Goal: Check status: Check status

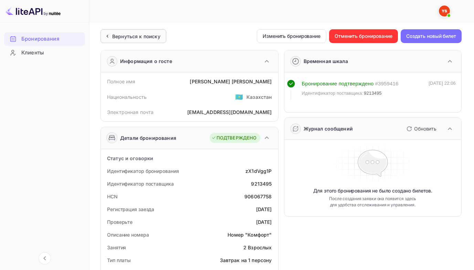
click at [112, 40] on div "Вернуться к поиску" at bounding box center [133, 36] width 66 height 14
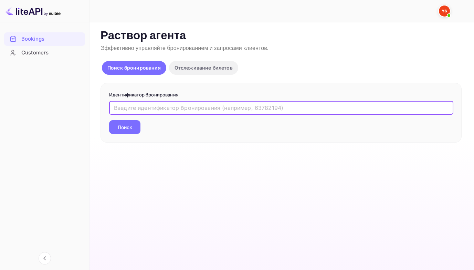
click at [123, 110] on input "text" at bounding box center [281, 108] width 344 height 14
paste input "9602305"
click at [109, 120] on button "Поиск" at bounding box center [124, 127] width 31 height 14
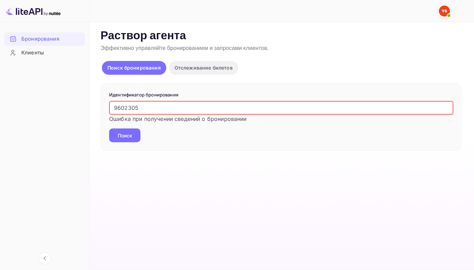
click at [112, 109] on input "9602305" at bounding box center [281, 108] width 344 height 14
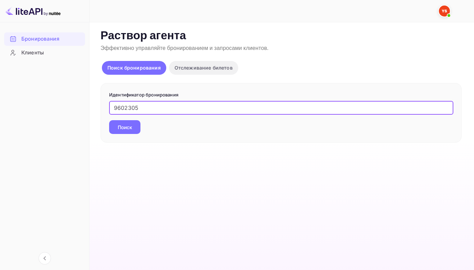
type input "9602305"
click at [109, 120] on button "Поиск" at bounding box center [124, 127] width 31 height 14
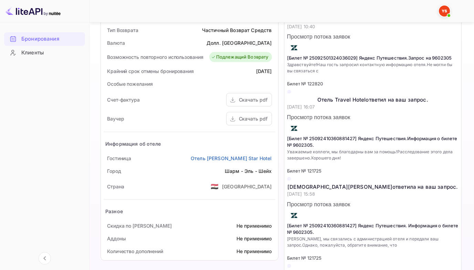
scroll to position [310, 0]
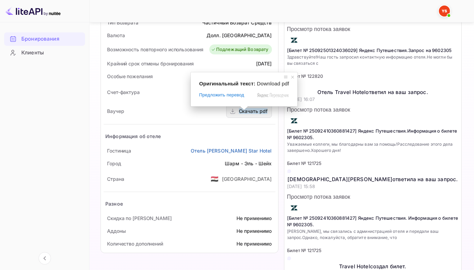
click at [243, 113] on ya-tr-span "Скачать pdf" at bounding box center [253, 111] width 29 height 6
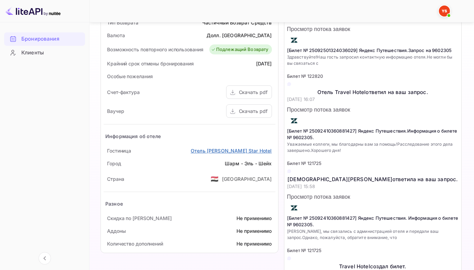
click at [211, 150] on ya-tr-span "Отель [PERSON_NAME] Star Hotel" at bounding box center [231, 151] width 81 height 6
